Goal: Answer question/provide support: Share knowledge or assist other users

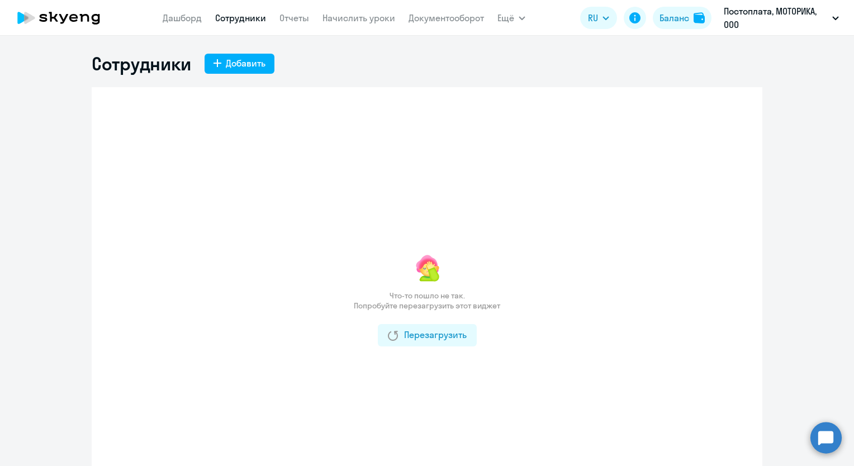
click at [829, 444] on circle at bounding box center [825, 437] width 31 height 31
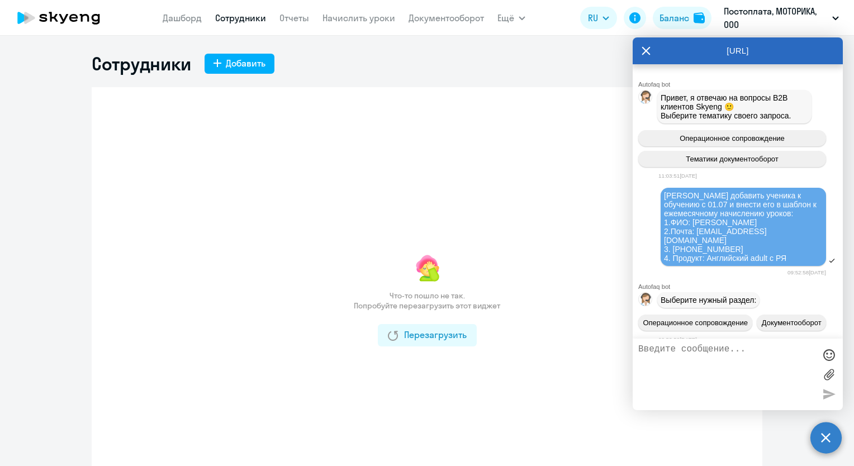
click at [719, 347] on textarea at bounding box center [726, 374] width 177 height 60
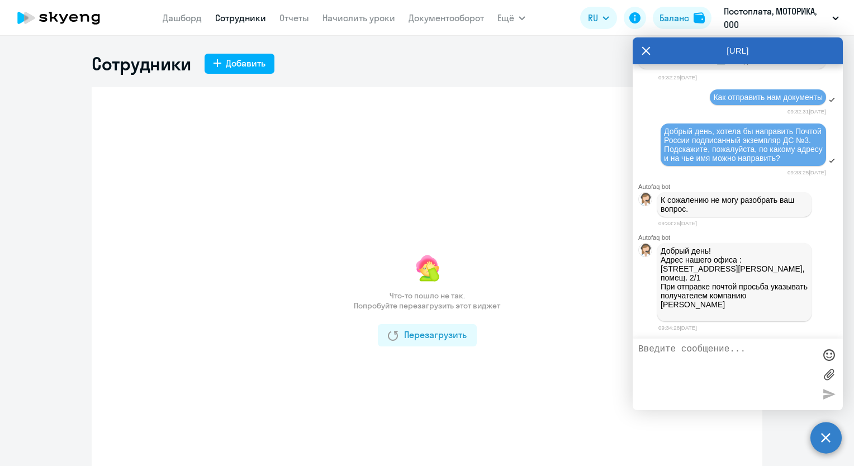
scroll to position [24543, 0]
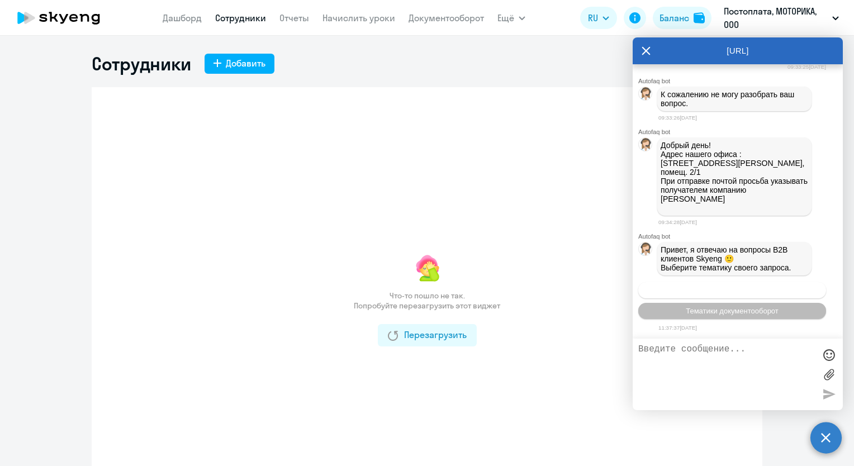
click at [743, 292] on span "Операционное сопровождение" at bounding box center [731, 290] width 105 height 8
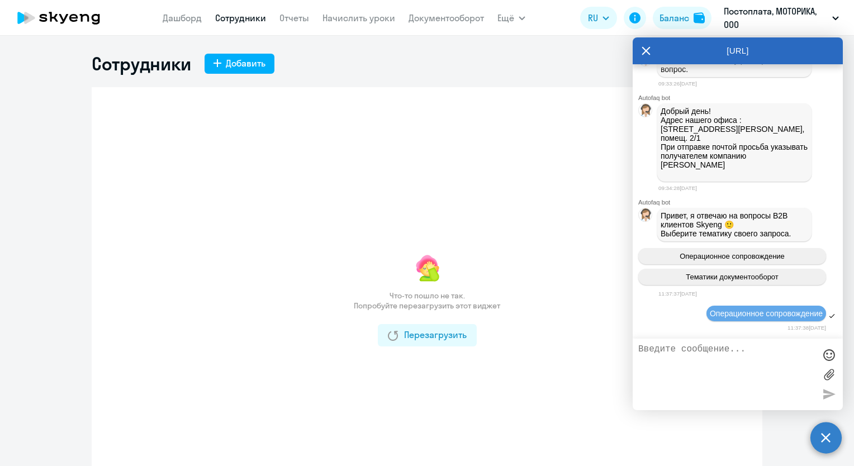
scroll to position [24645, 0]
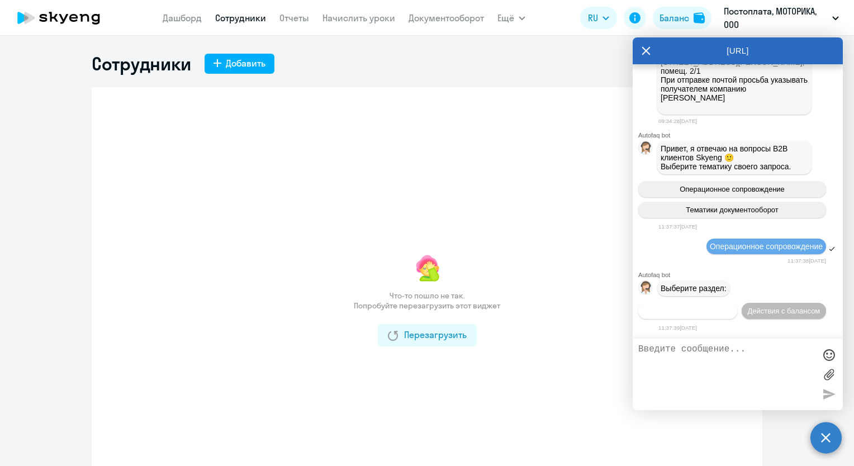
click at [706, 312] on span "Действия по сотрудникам" at bounding box center [687, 311] width 87 height 8
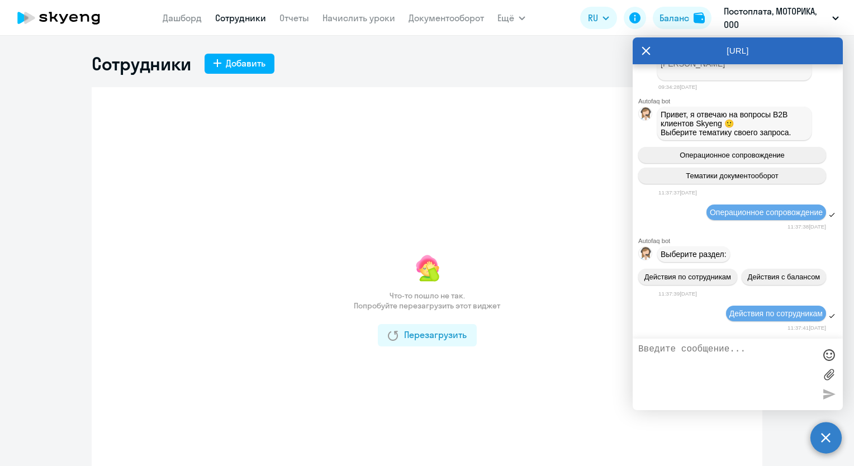
scroll to position [24813, 0]
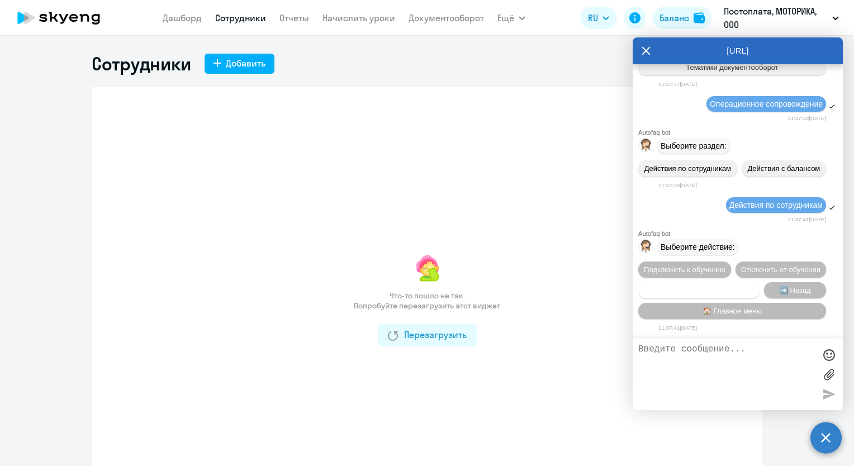
click at [724, 289] on span "Сотруднику нужна помощь" at bounding box center [698, 290] width 91 height 8
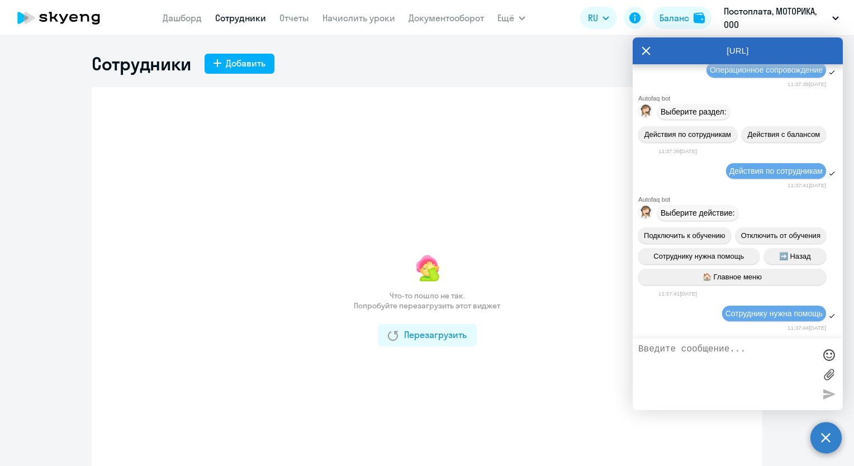
scroll to position [24847, 0]
click at [729, 360] on textarea at bounding box center [726, 374] width 177 height 60
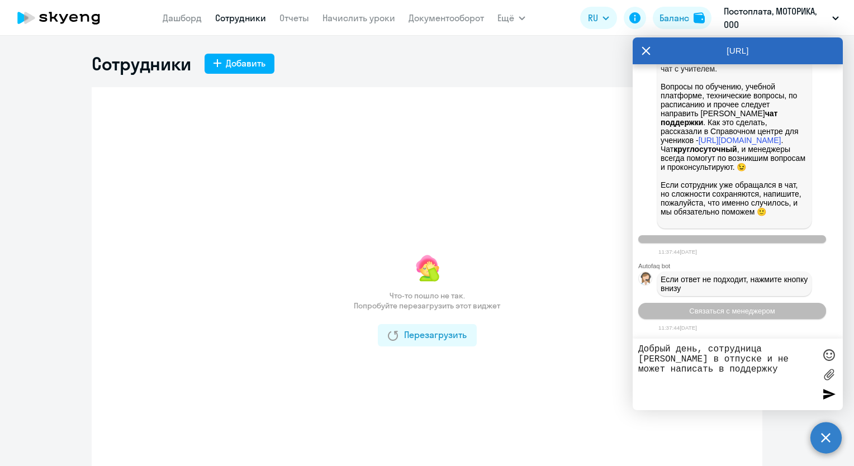
type textarea "Добрый день, сотрудница [PERSON_NAME] в отпуске и не может написать в поддержку"
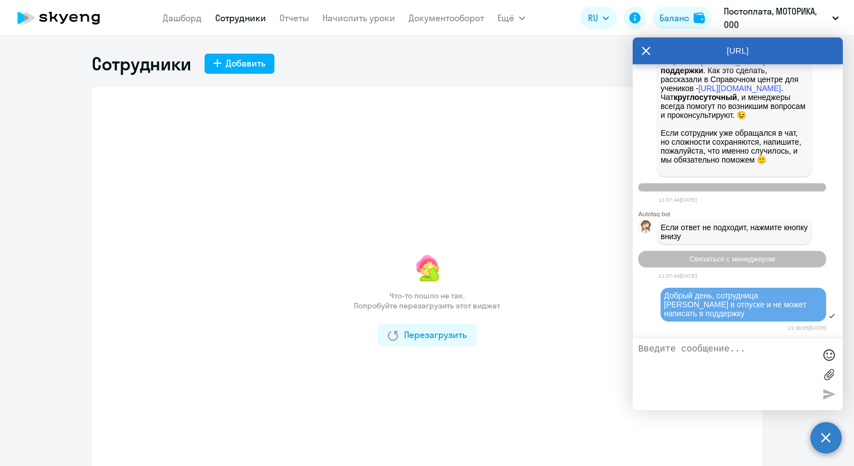
paste textarea "[PERSON_NAME], [[DATE] 11:36] Я сказала ей , что 10.09 ( [DATE]) пропускаем , и…"
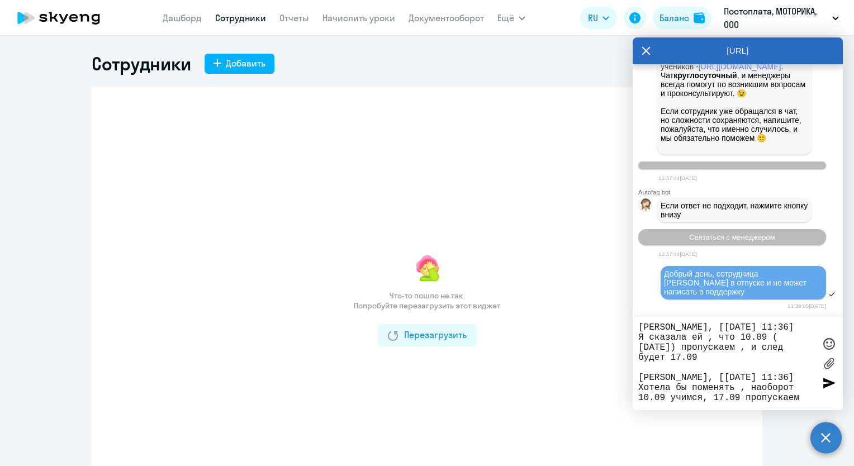
scroll to position [0, 0]
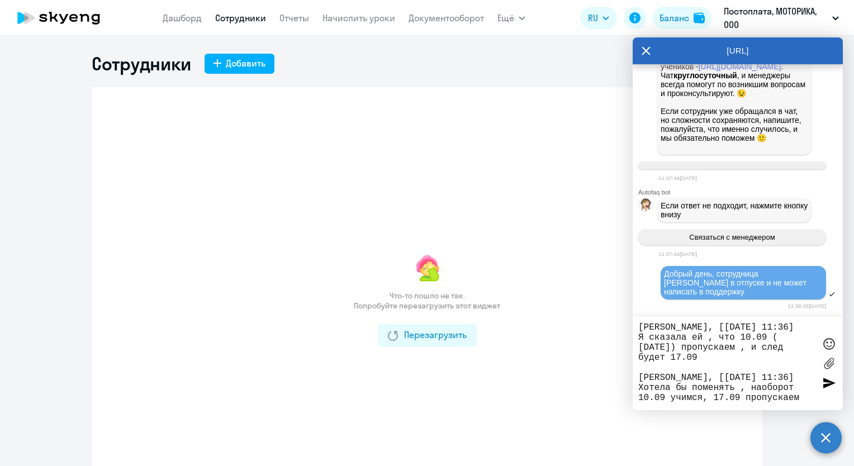
drag, startPoint x: 689, startPoint y: 336, endPoint x: 615, endPoint y: 326, distance: 75.5
click at [615, 326] on body "[PERSON_NAME] Отчеты Начислить уроки Документооборот Ещё Дашборд Сотрудники Отч…" at bounding box center [427, 233] width 854 height 466
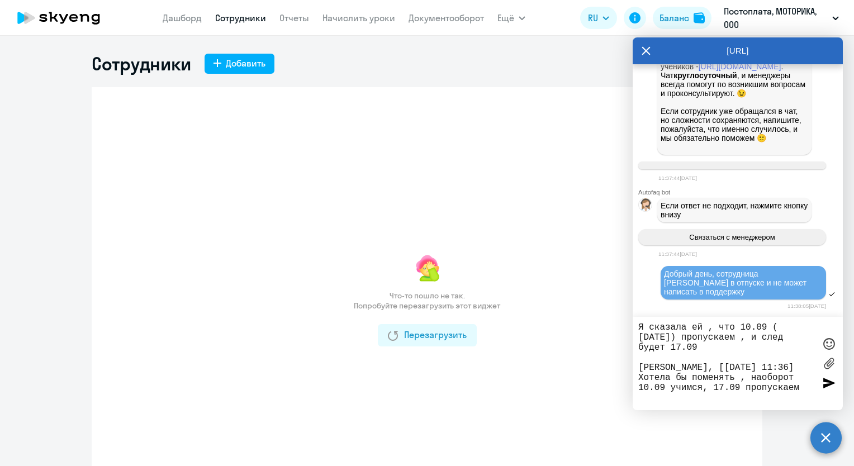
drag, startPoint x: 655, startPoint y: 379, endPoint x: 639, endPoint y: 374, distance: 17.0
click at [639, 374] on textarea "Я сказала ей , что 10.09 ( [DATE]) пропускаем , и след будет 17.09 [PERSON_NAME…" at bounding box center [726, 363] width 177 height 82
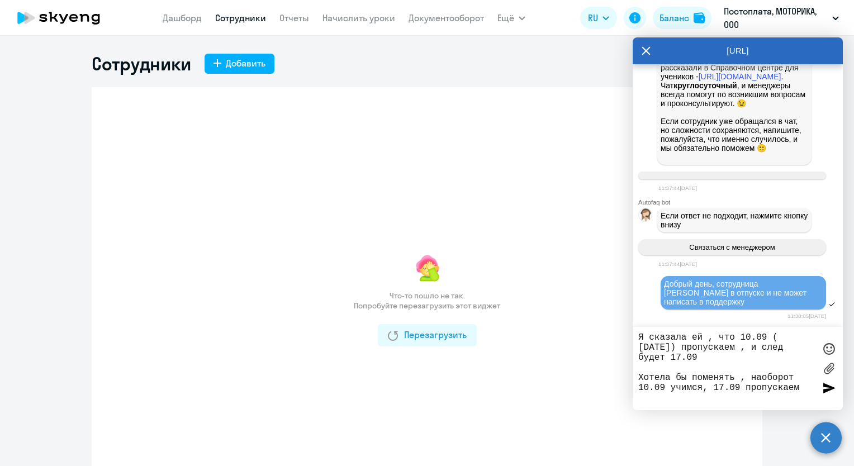
click at [650, 337] on textarea "Я сказала ей , что 10.09 ( [DATE]) пропускаем , и след будет 17.09 Хотела бы по…" at bounding box center [726, 368] width 177 height 72
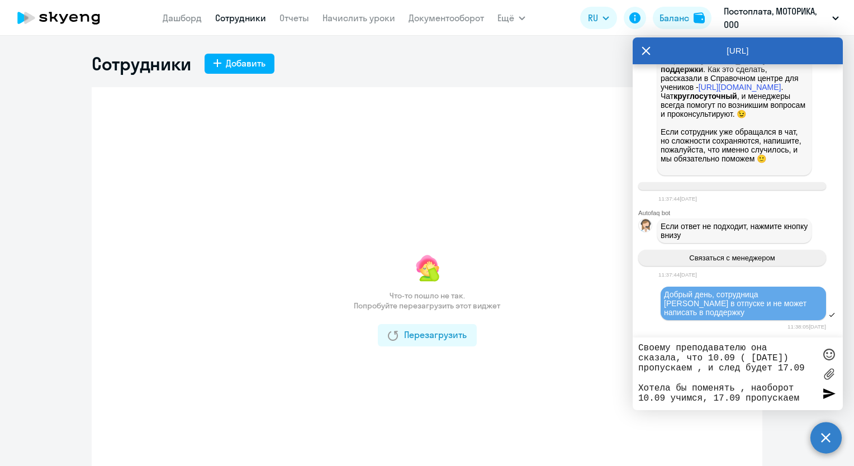
click at [639, 389] on textarea "Своему преподавателю она сказала, что 10.09 ( [DATE]) пропускаем , и след будет…" at bounding box center [726, 373] width 177 height 61
type textarea "Своему преподавателю она сказала, что 10.09 ( [DATE]) пропускаем , и след будет…"
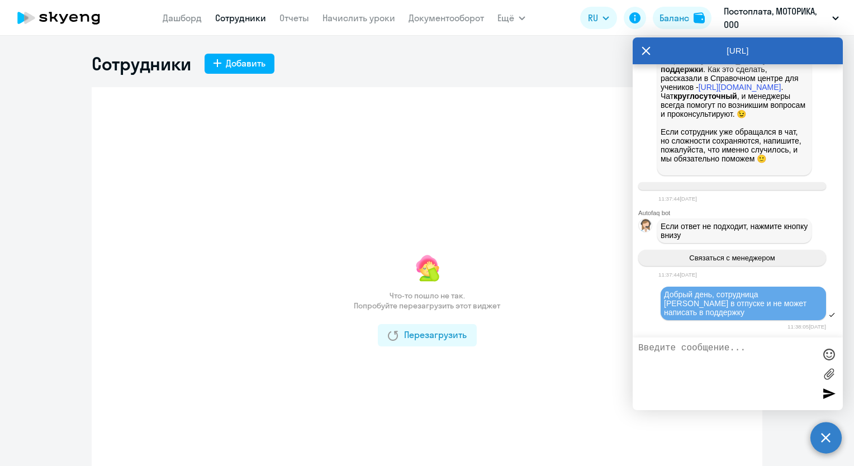
scroll to position [25347, 0]
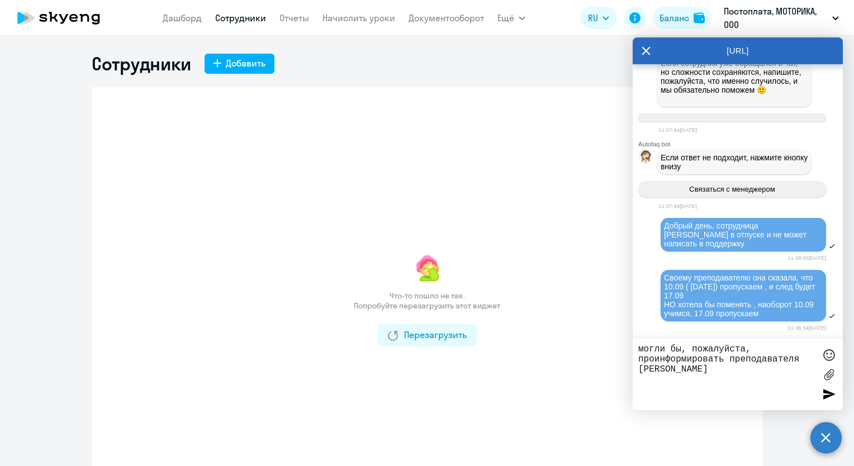
type textarea "могли бы, пожалуйста, проинформировать преподавателя [PERSON_NAME]"
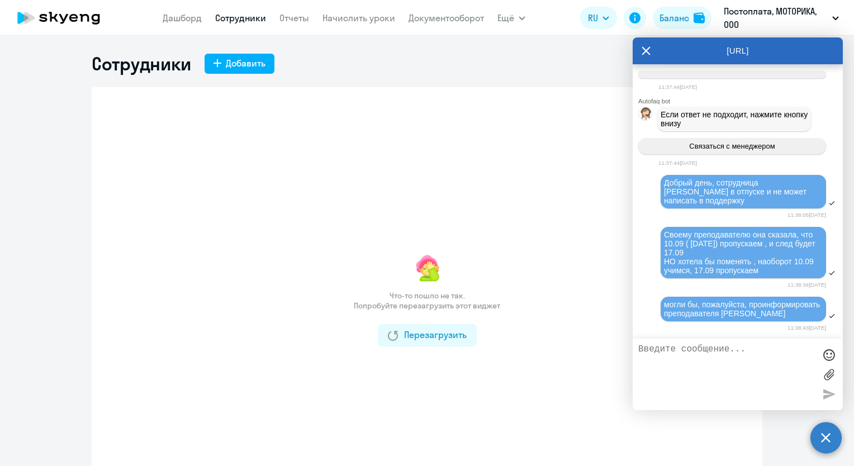
scroll to position [25401, 0]
type textarea "спасибо"
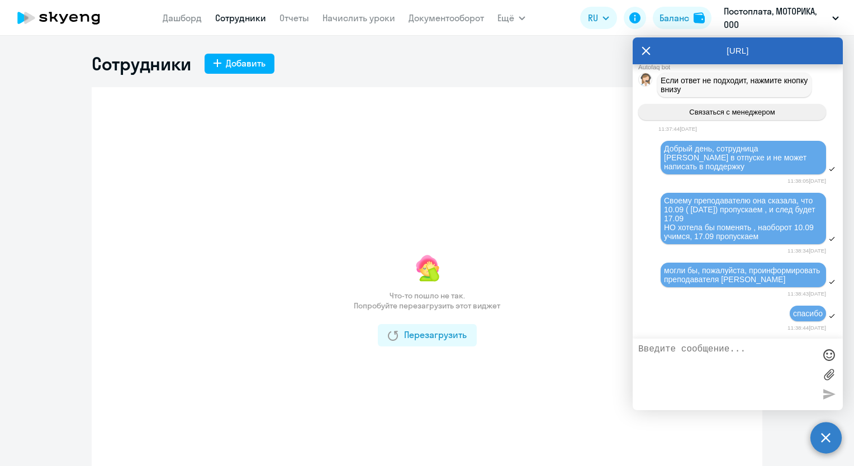
scroll to position [25435, 0]
click at [714, 356] on textarea at bounding box center [726, 374] width 177 height 60
click at [541, 175] on div "Что-то пошло не так. Попробуйте перезагрузить этот виджет Перезагрузить" at bounding box center [427, 299] width 670 height 425
click at [430, 336] on div "Перезагрузить" at bounding box center [427, 334] width 79 height 13
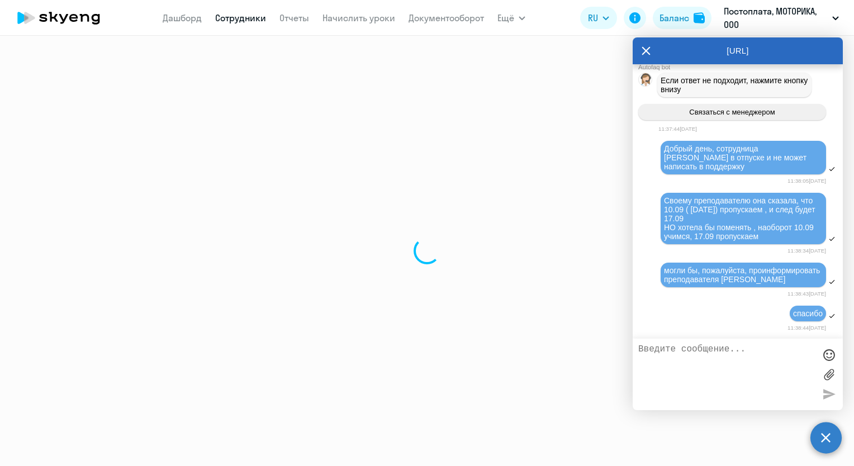
select select "30"
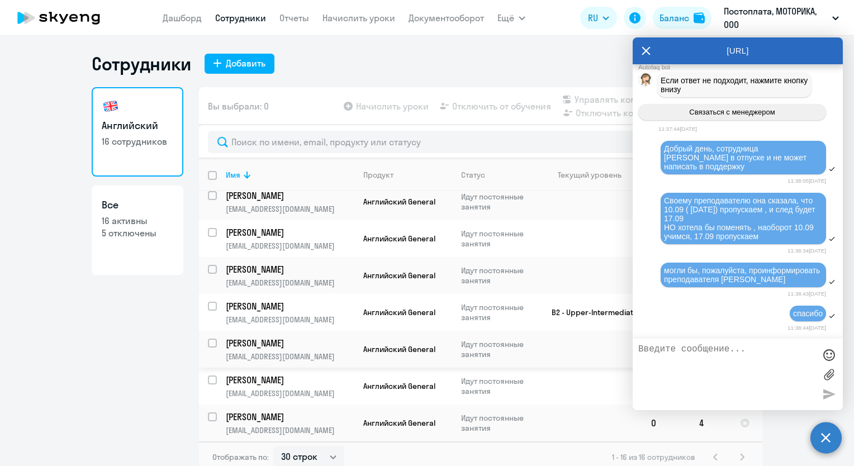
scroll to position [175, 0]
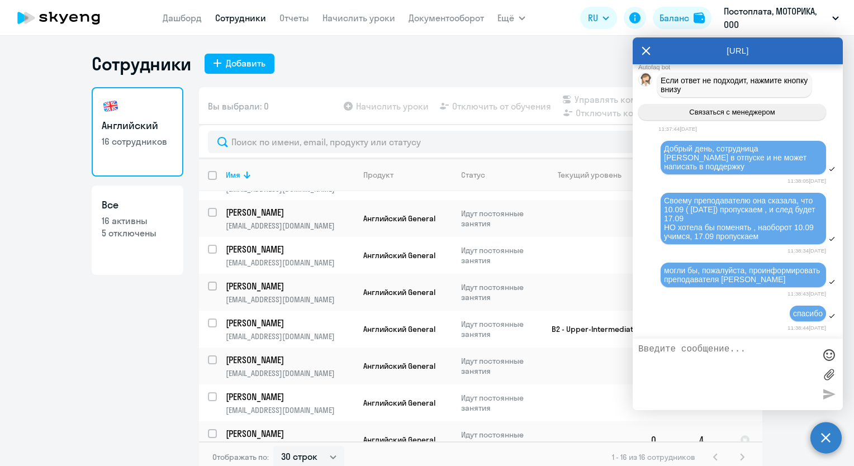
click at [773, 365] on textarea at bounding box center [726, 374] width 177 height 60
click at [732, 364] on textarea at bounding box center [726, 374] width 177 height 60
click at [729, 356] on textarea at bounding box center [726, 374] width 177 height 60
click at [766, 229] on div "Своему преподавателю она сказала, что 10.09 ( [DATE]) пропускаем , и след будет…" at bounding box center [743, 218] width 159 height 45
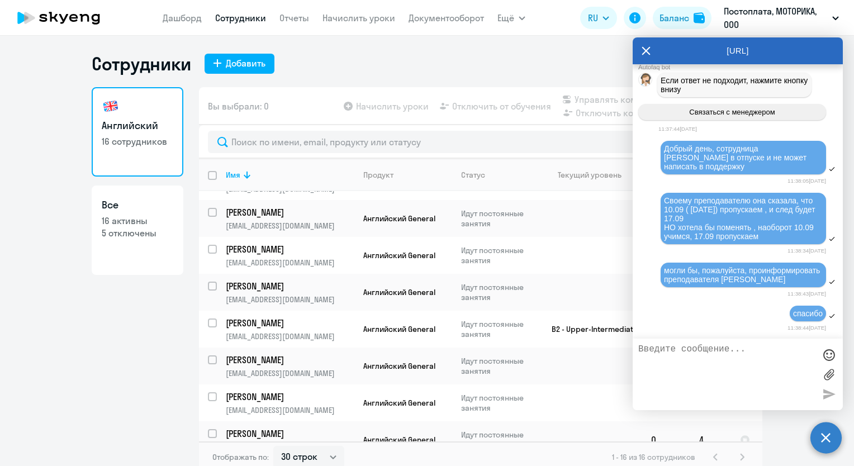
click at [483, 54] on div "Сотрудники Добавить" at bounding box center [427, 64] width 670 height 22
